Goal: Task Accomplishment & Management: Manage account settings

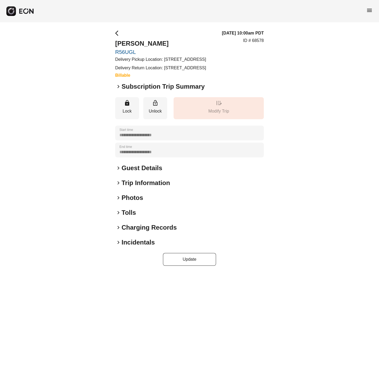
click at [117, 90] on span "keyboard_arrow_right" at bounding box center [118, 86] width 6 height 6
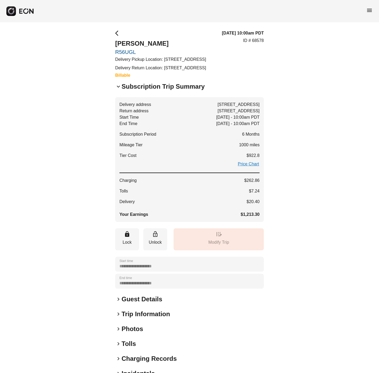
click at [117, 90] on span "keyboard_arrow_down" at bounding box center [118, 86] width 6 height 6
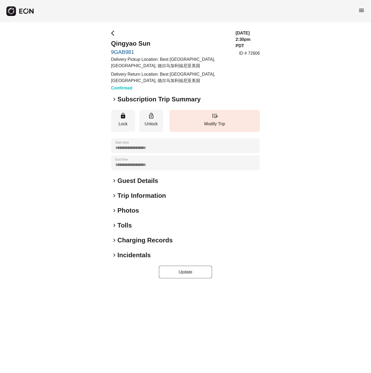
click at [114, 182] on span "keyboard_arrow_right" at bounding box center [114, 181] width 6 height 6
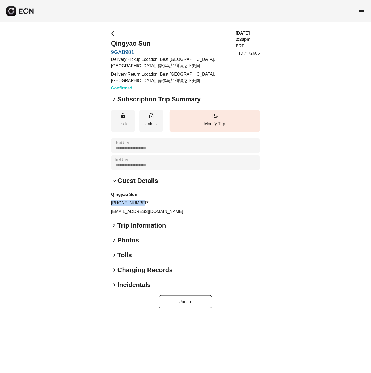
drag, startPoint x: 143, startPoint y: 200, endPoint x: 110, endPoint y: 203, distance: 32.8
click at [110, 203] on div "**********" at bounding box center [185, 169] width 371 height 294
copy p "+18583612992"
